Goal: Find contact information: Find contact information

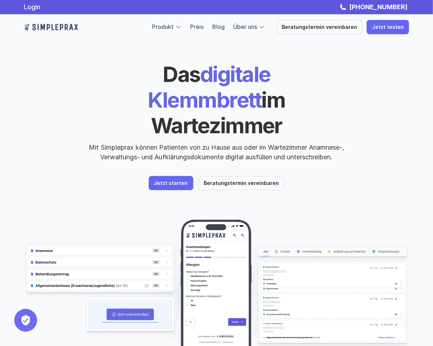
drag, startPoint x: 122, startPoint y: 78, endPoint x: 299, endPoint y: 99, distance: 178.8
click at [299, 99] on h1 "Das digitale Klemmbrett im Wartezimmer" at bounding box center [216, 99] width 246 height 77
drag, startPoint x: 299, startPoint y: 99, endPoint x: 286, endPoint y: 99, distance: 13.6
copy h1 "Das digitale Klemmbrett im Wartezimmer"
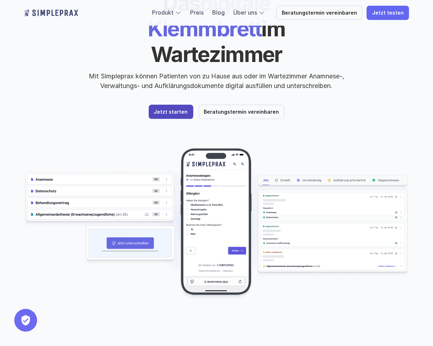
click at [168, 109] on p "Jetzt starten" at bounding box center [171, 112] width 34 height 6
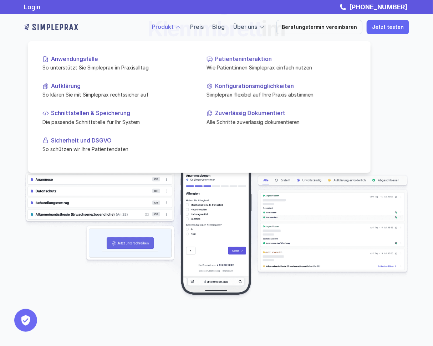
click at [174, 27] on link "Produkt" at bounding box center [163, 26] width 22 height 7
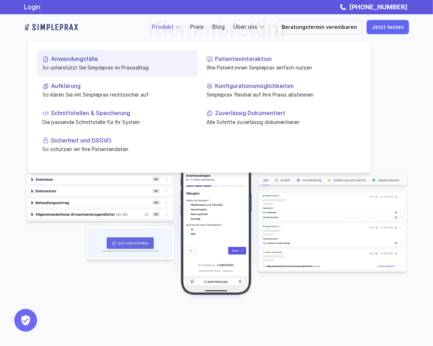
click at [108, 65] on p "So unterstützt Sie Simpleprax im Praxisalltag" at bounding box center [117, 67] width 150 height 7
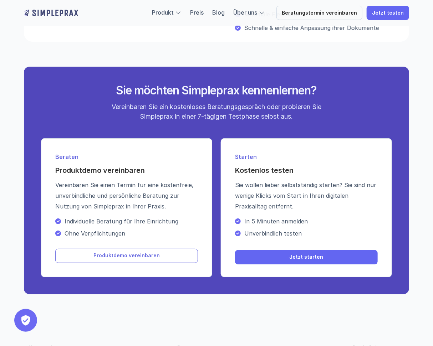
scroll to position [1086, 0]
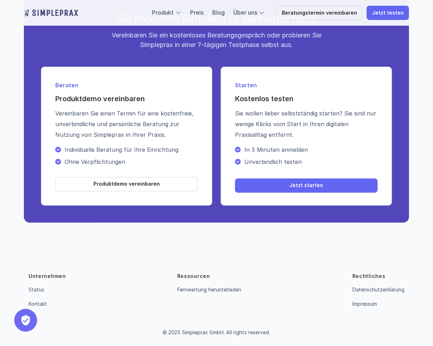
click at [166, 333] on p "© 2025 Simpleprax GmbH. All rights reserved." at bounding box center [216, 333] width 107 height 6
click at [175, 331] on p "© 2025 Simpleprax GmbH. All rights reserved." at bounding box center [216, 333] width 107 height 6
click at [361, 306] on link "Impressum" at bounding box center [364, 304] width 25 height 6
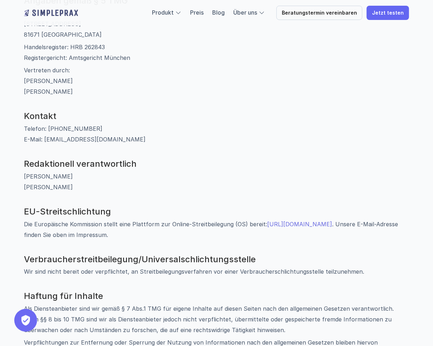
scroll to position [143, 0]
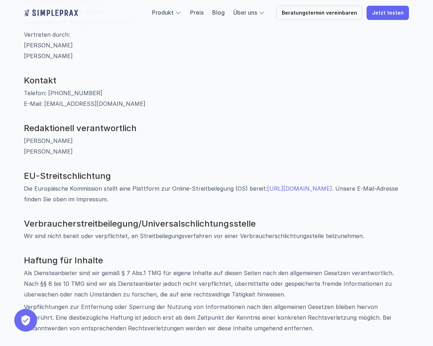
click at [66, 152] on p "Simon Osterlehner Antonia Saleh" at bounding box center [216, 146] width 385 height 21
drag, startPoint x: 72, startPoint y: 142, endPoint x: 20, endPoint y: 139, distance: 52.1
click at [20, 139] on div "Angaben gemäß § 5 TMG Simpleprax GmbH Am Kartoffelgarten 14 81671 München Hande…" at bounding box center [216, 244] width 428 height 569
drag, startPoint x: 20, startPoint y: 139, endPoint x: 75, endPoint y: 147, distance: 55.8
click at [75, 147] on p "Simon Osterlehner Antonia Saleh" at bounding box center [216, 146] width 385 height 21
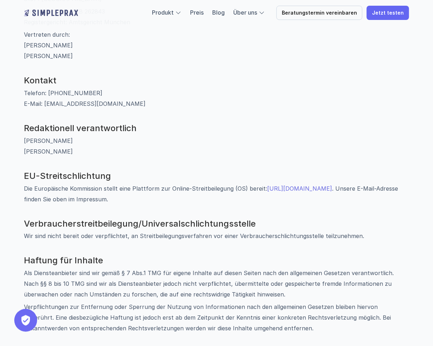
drag, startPoint x: 76, startPoint y: 140, endPoint x: 21, endPoint y: 138, distance: 55.0
click at [21, 138] on div "Angaben gemäß § 5 TMG Simpleprax GmbH Am Kartoffelgarten 14 81671 München Hande…" at bounding box center [216, 244] width 428 height 569
drag, startPoint x: 21, startPoint y: 138, endPoint x: 35, endPoint y: 140, distance: 13.3
copy p "Simon Osterlehner"
click at [60, 158] on div "Angaben gemäß § 5 TMG Simpleprax GmbH Am Kartoffelgarten 14 81671 München Hande…" at bounding box center [216, 244] width 385 height 569
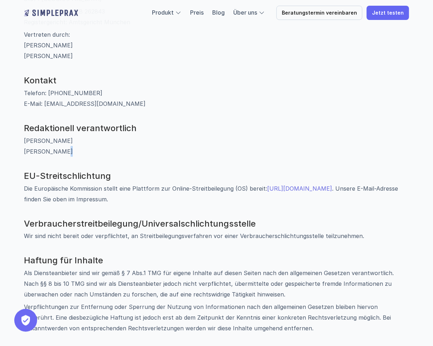
click at [63, 152] on p "Simon Osterlehner Antonia Saleh" at bounding box center [216, 146] width 385 height 21
click at [71, 174] on h3 "EU-Streitschlichtung" at bounding box center [216, 176] width 385 height 10
drag, startPoint x: 24, startPoint y: 151, endPoint x: 72, endPoint y: 150, distance: 47.8
click at [72, 150] on p "Simon Osterlehner Antonia Saleh" at bounding box center [216, 146] width 385 height 21
drag, startPoint x: 72, startPoint y: 150, endPoint x: 52, endPoint y: 151, distance: 19.6
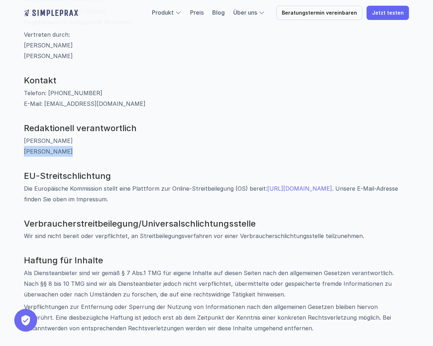
copy p "Antonia Saleh"
